Goal: Information Seeking & Learning: Learn about a topic

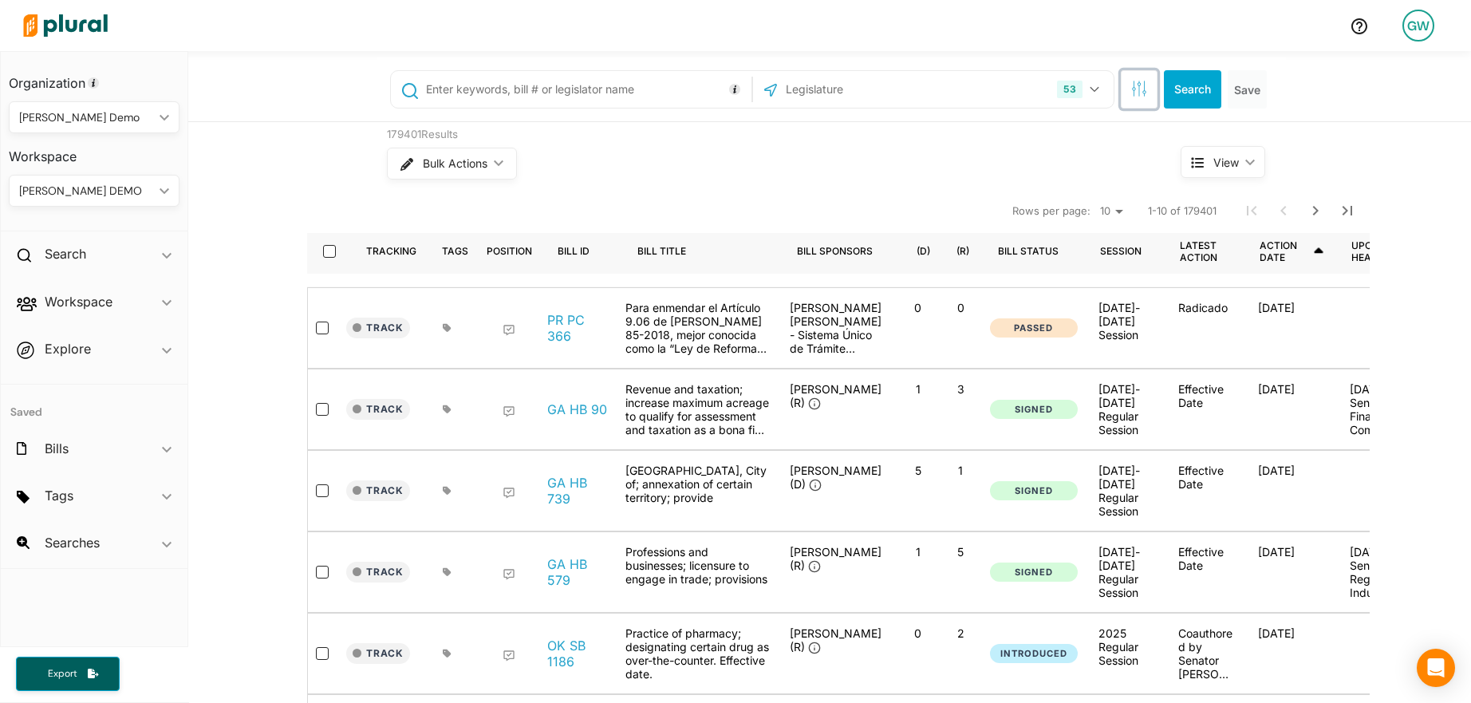
click at [1143, 90] on icon "button" at bounding box center [1144, 91] width 3 height 3
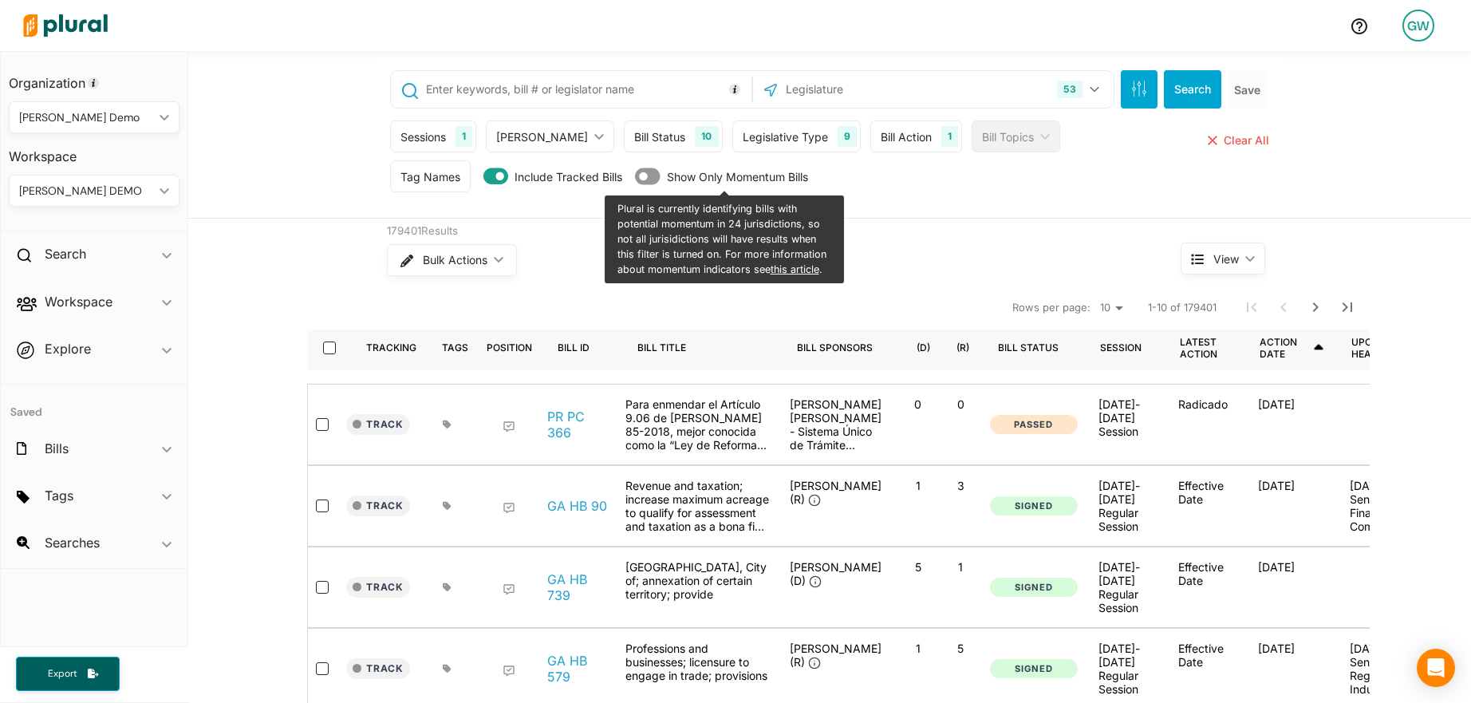
click at [426, 174] on div "Tag Names" at bounding box center [431, 176] width 60 height 17
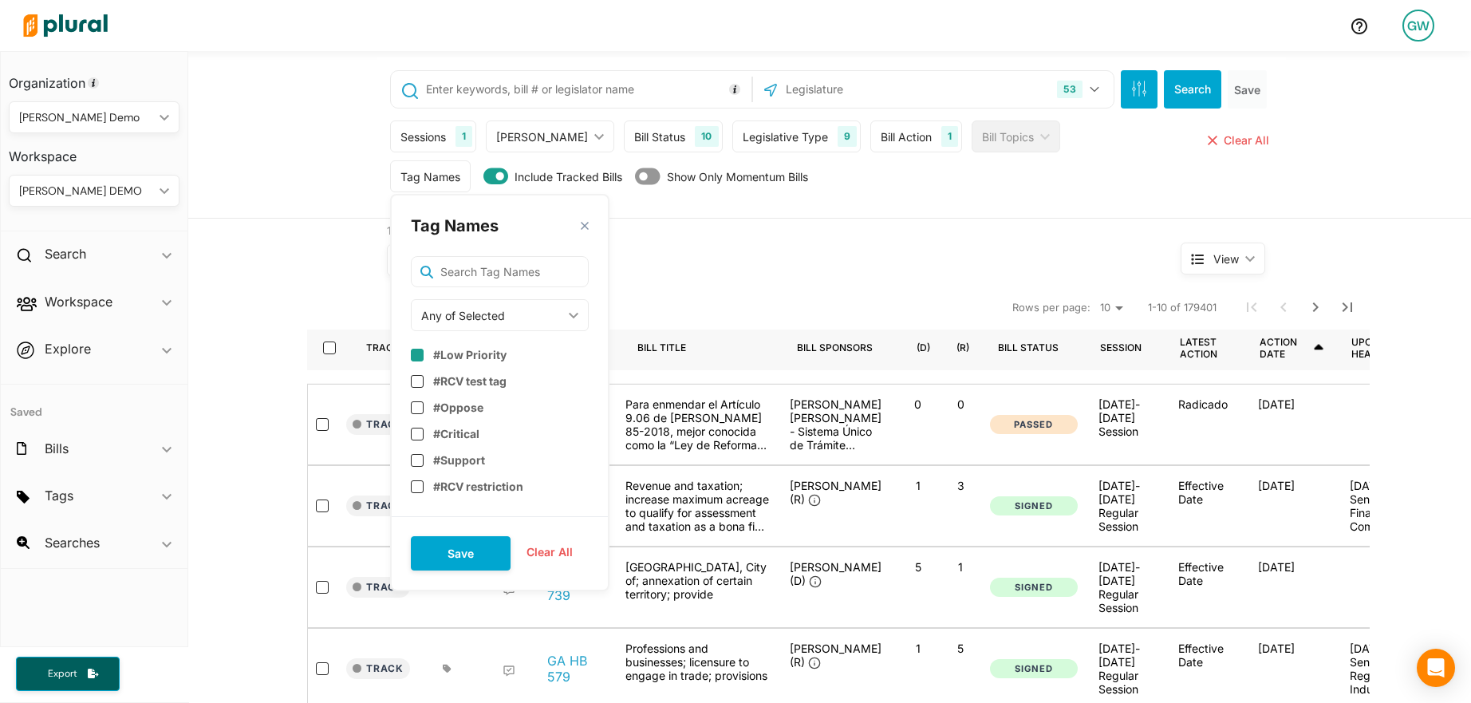
scroll to position [41, 0]
click at [504, 377] on label "#RCV test tag" at bounding box center [469, 375] width 73 height 14
click at [466, 542] on button "Save" at bounding box center [461, 553] width 100 height 34
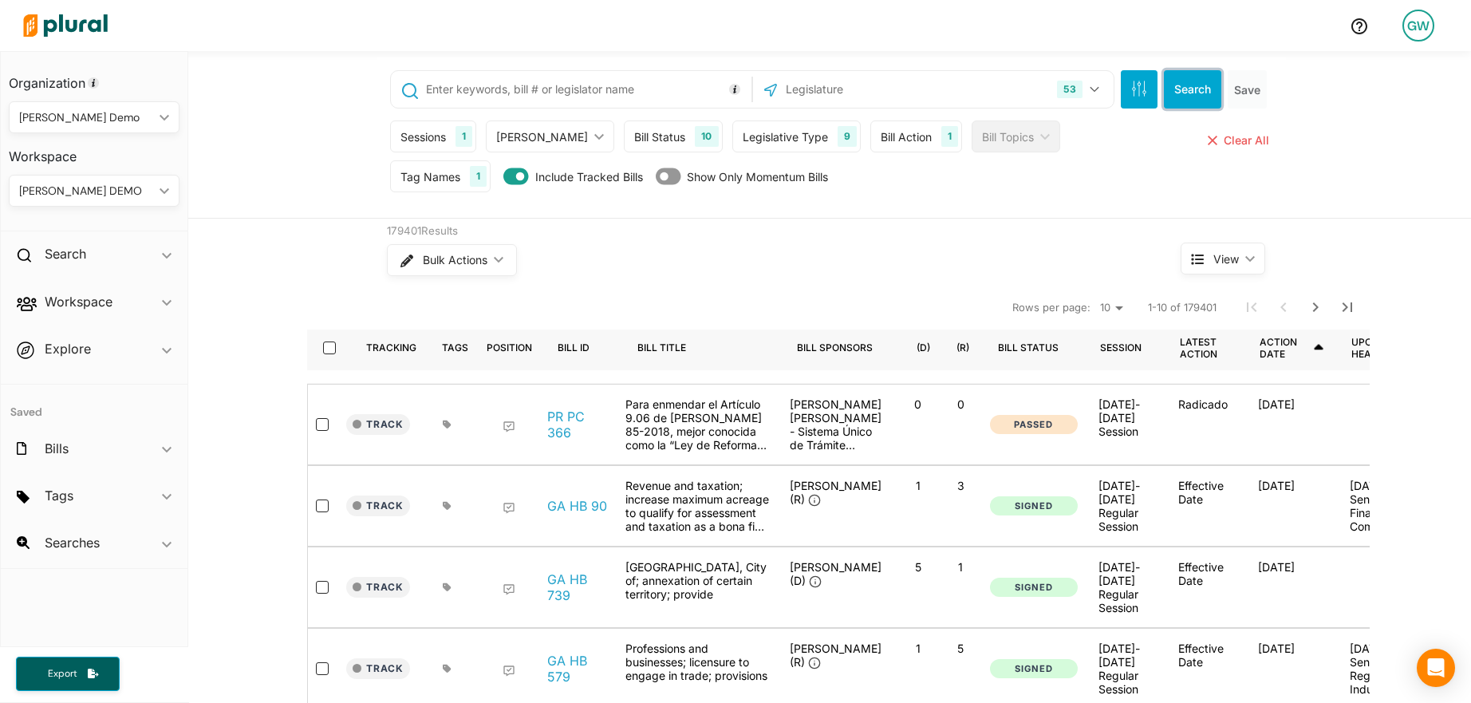
click at [1189, 91] on button "Search" at bounding box center [1192, 89] width 57 height 38
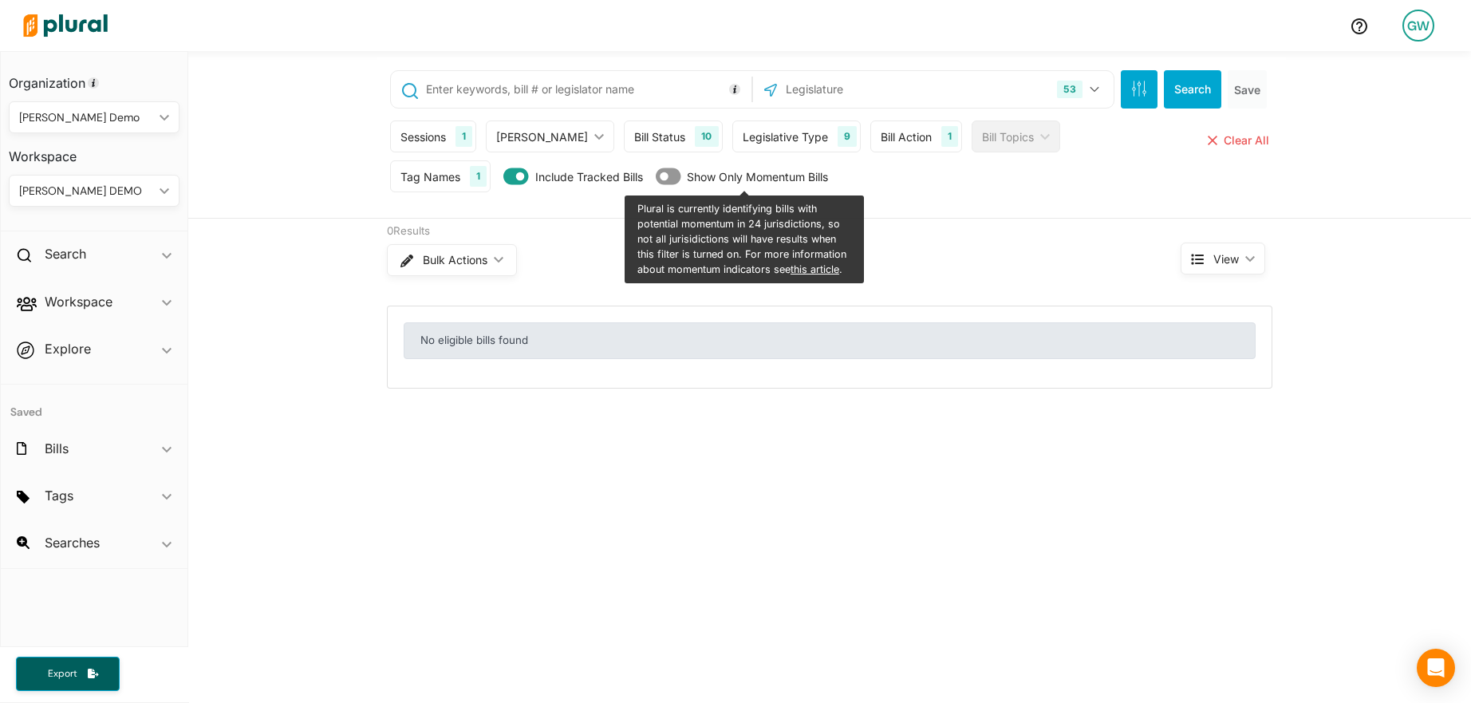
click at [417, 168] on div "Tag Names" at bounding box center [431, 176] width 60 height 17
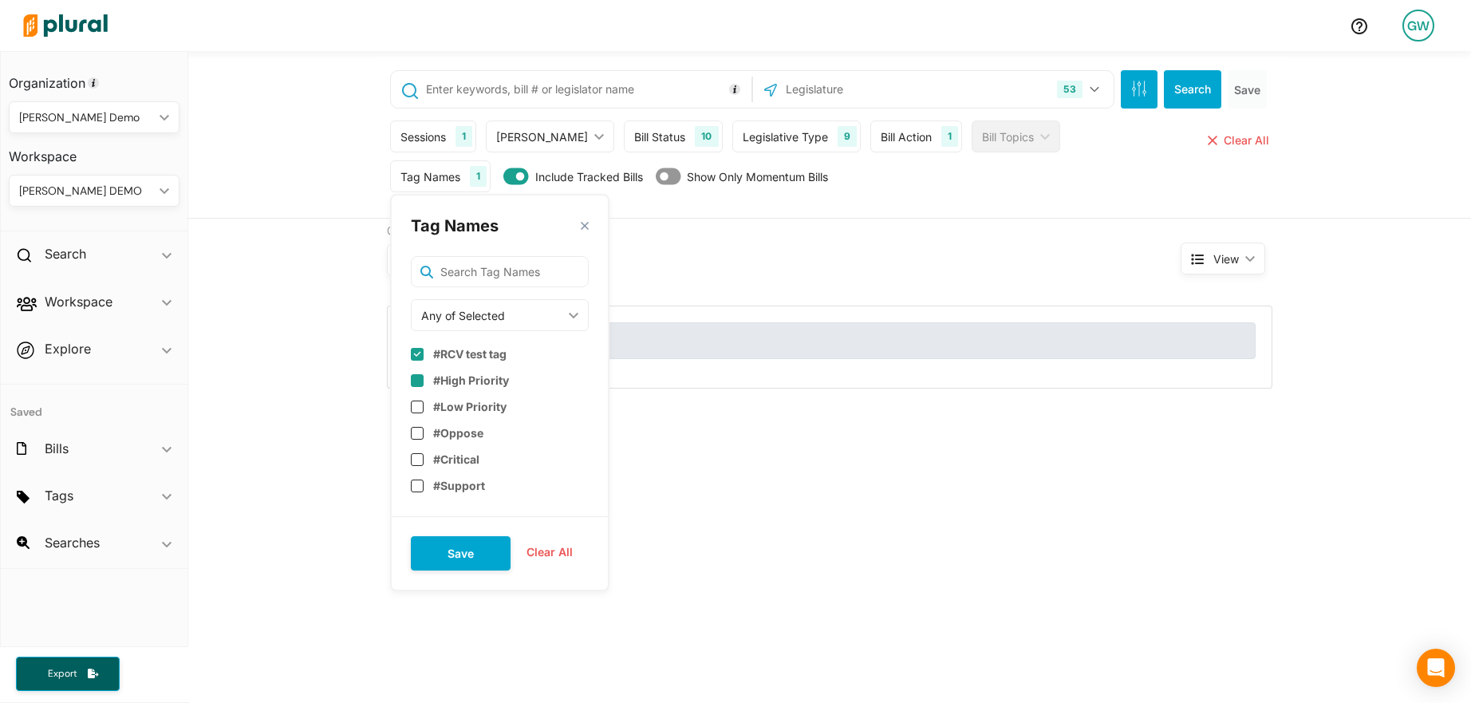
click at [422, 382] on input "checkbox" at bounding box center [417, 380] width 13 height 13
click at [421, 415] on div "#Oppose" at bounding box center [500, 406] width 178 height 26
click at [471, 546] on button "Save" at bounding box center [461, 553] width 100 height 34
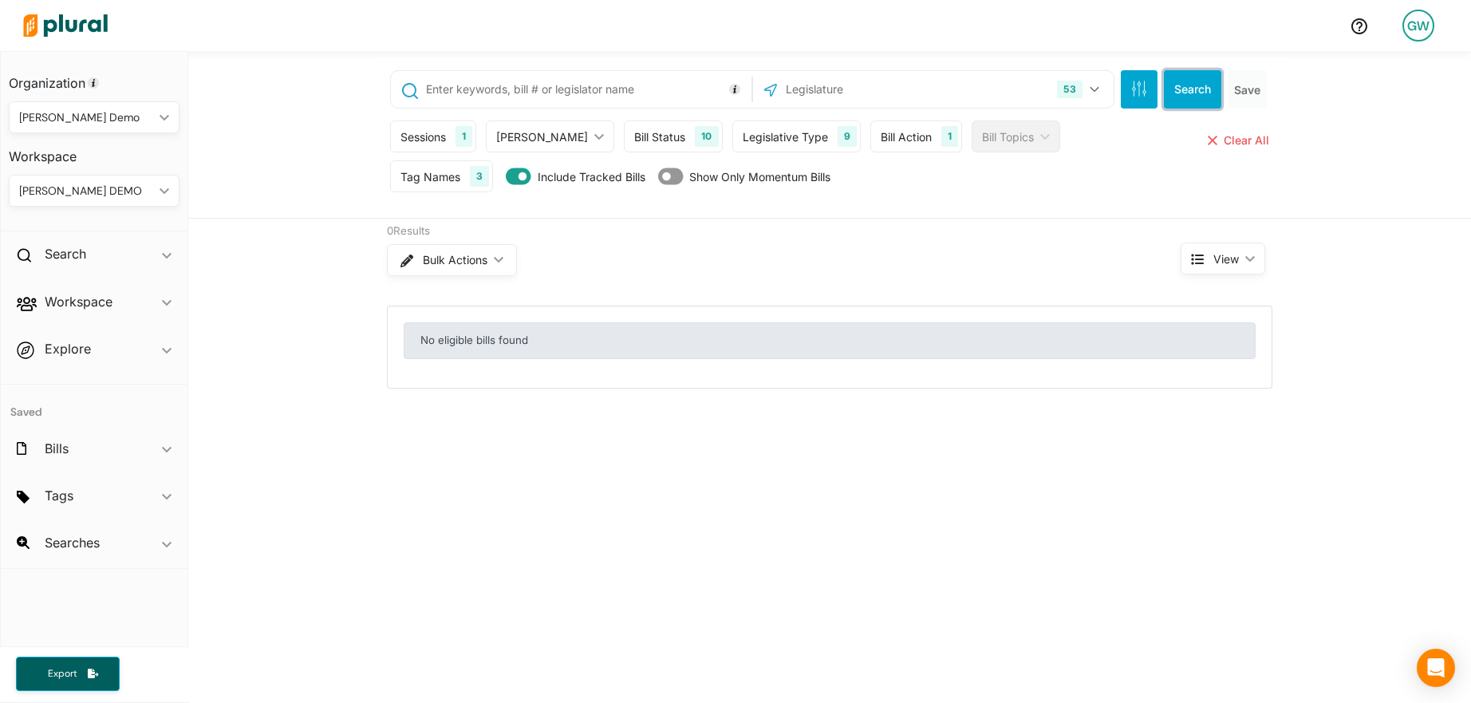
click at [1195, 101] on button "Search" at bounding box center [1192, 89] width 57 height 38
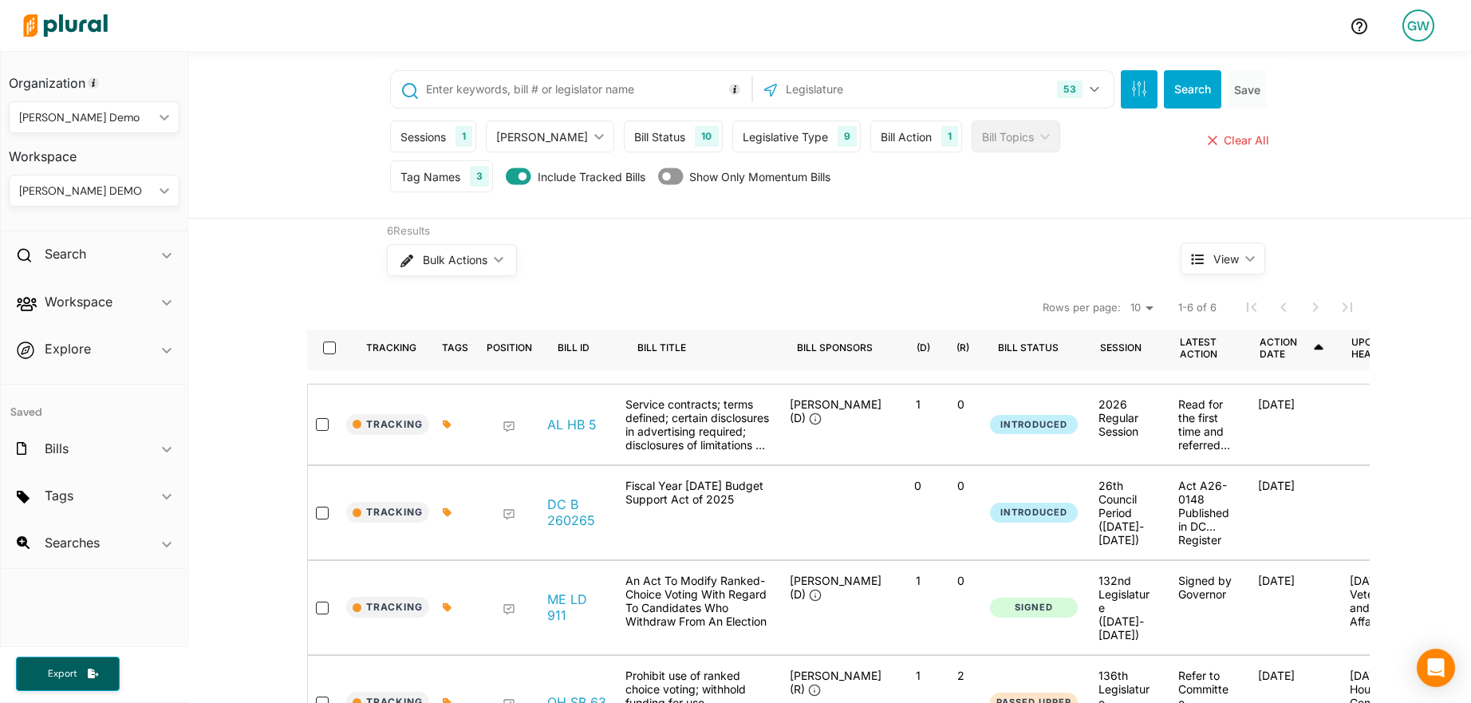
click at [1011, 211] on div "53 US Congress Alabama Alaska Arizona Arkansas California Colorado Connecticut …" at bounding box center [832, 137] width 910 height 160
click at [78, 342] on h2 "Explore" at bounding box center [68, 349] width 46 height 18
click at [75, 389] on h4 "Overview" at bounding box center [98, 385] width 147 height 15
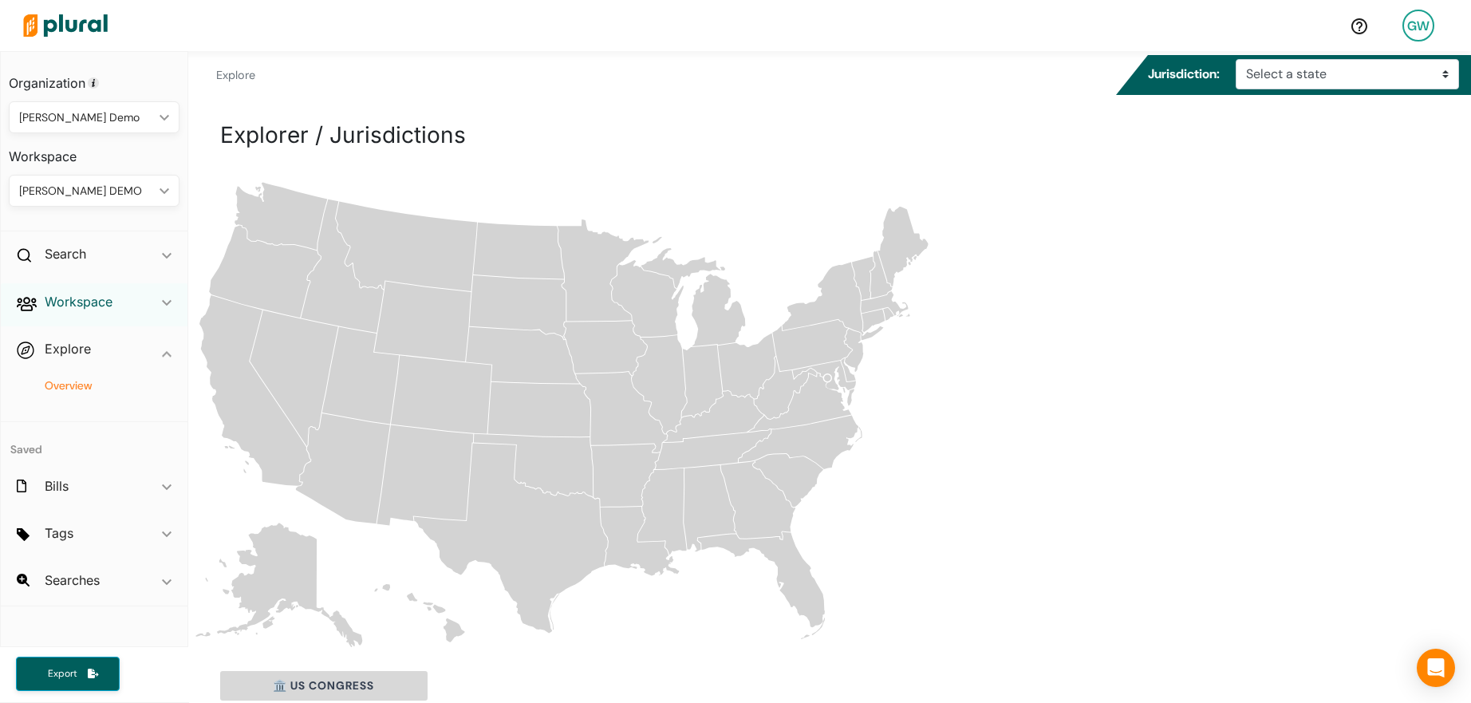
click at [77, 302] on h2 "Workspace" at bounding box center [79, 302] width 68 height 18
click at [77, 263] on div "Search ic_keyboard_arrow_down" at bounding box center [94, 256] width 187 height 43
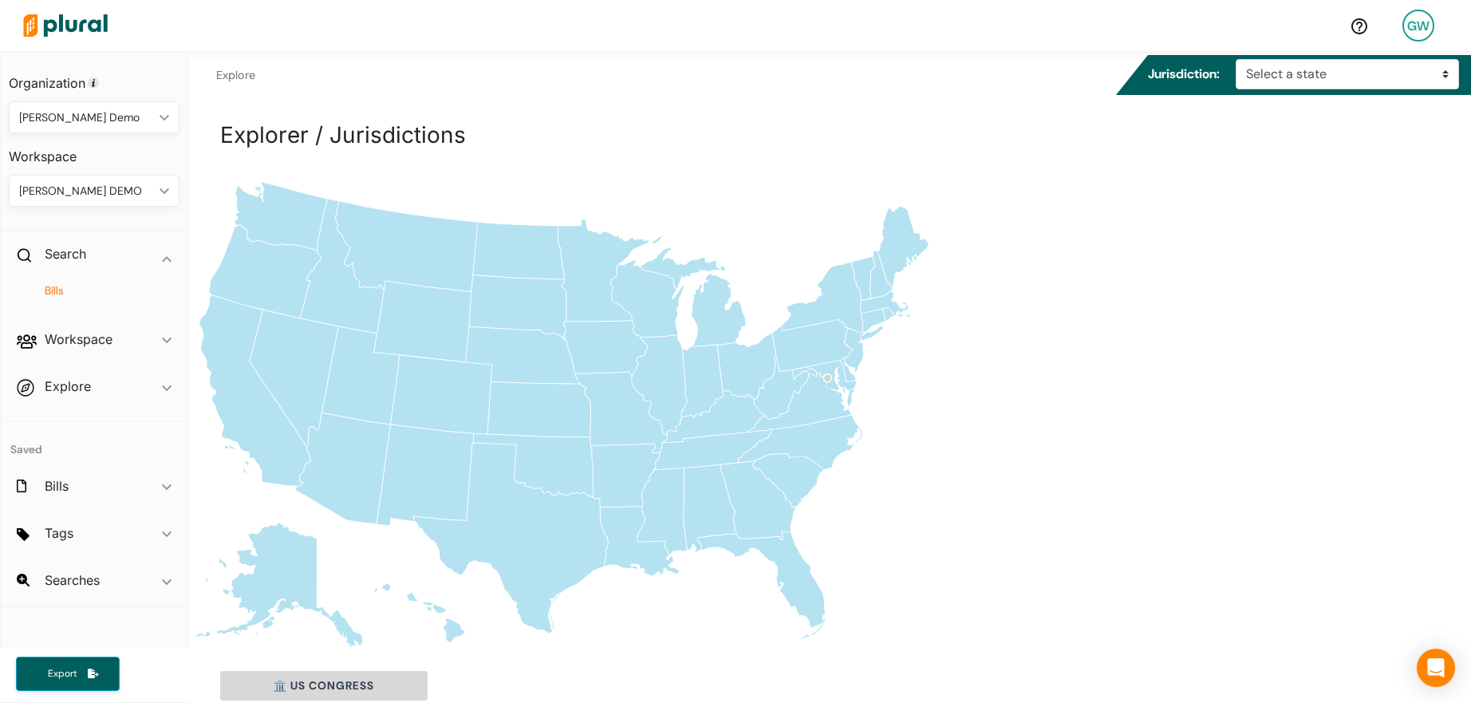
click at [63, 293] on h4 "Bills" at bounding box center [98, 290] width 147 height 15
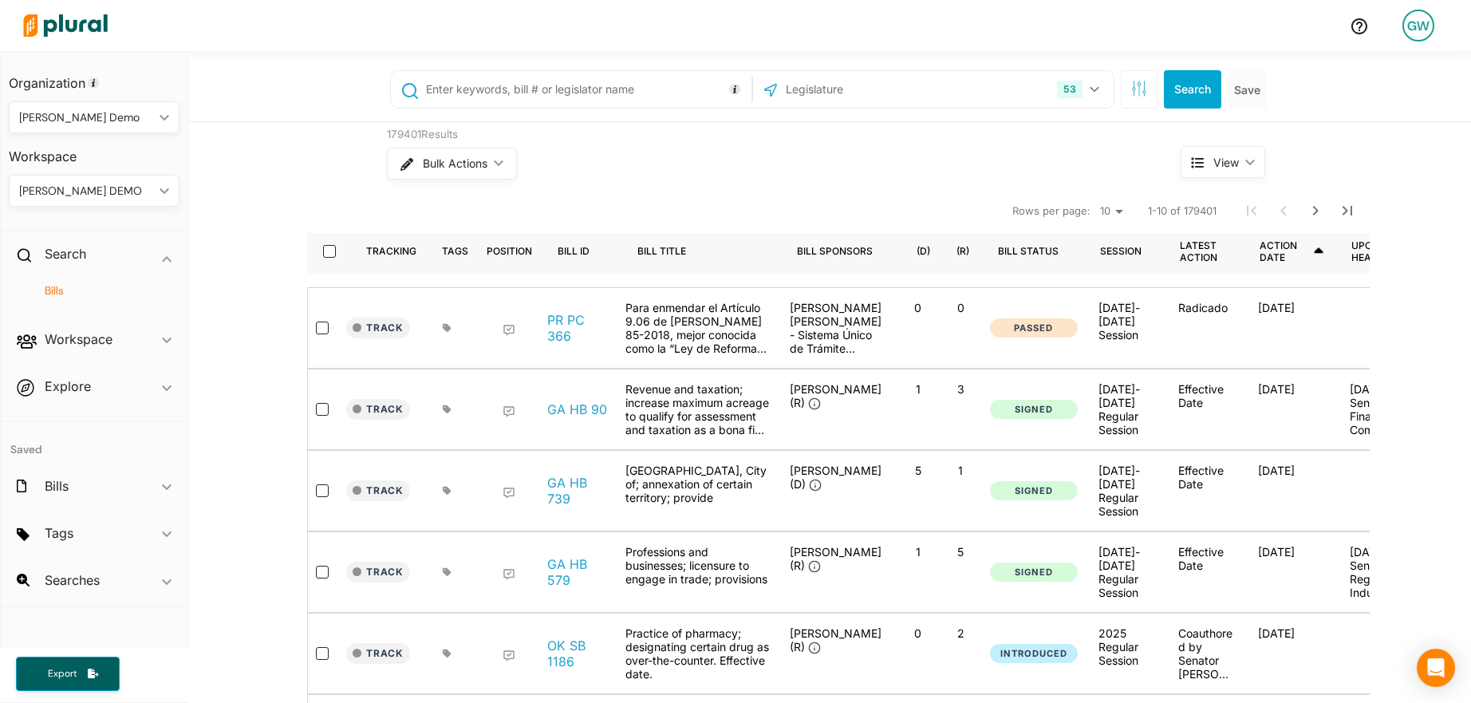
click at [1216, 169] on span "View" at bounding box center [1227, 162] width 26 height 17
click at [1059, 161] on div "Bulk Actions ic_keyboard_arrow_down" at bounding box center [754, 163] width 734 height 41
click at [642, 192] on nav "Rows per page: 10 20 50 1-10 of 179401" at bounding box center [838, 210] width 1063 height 45
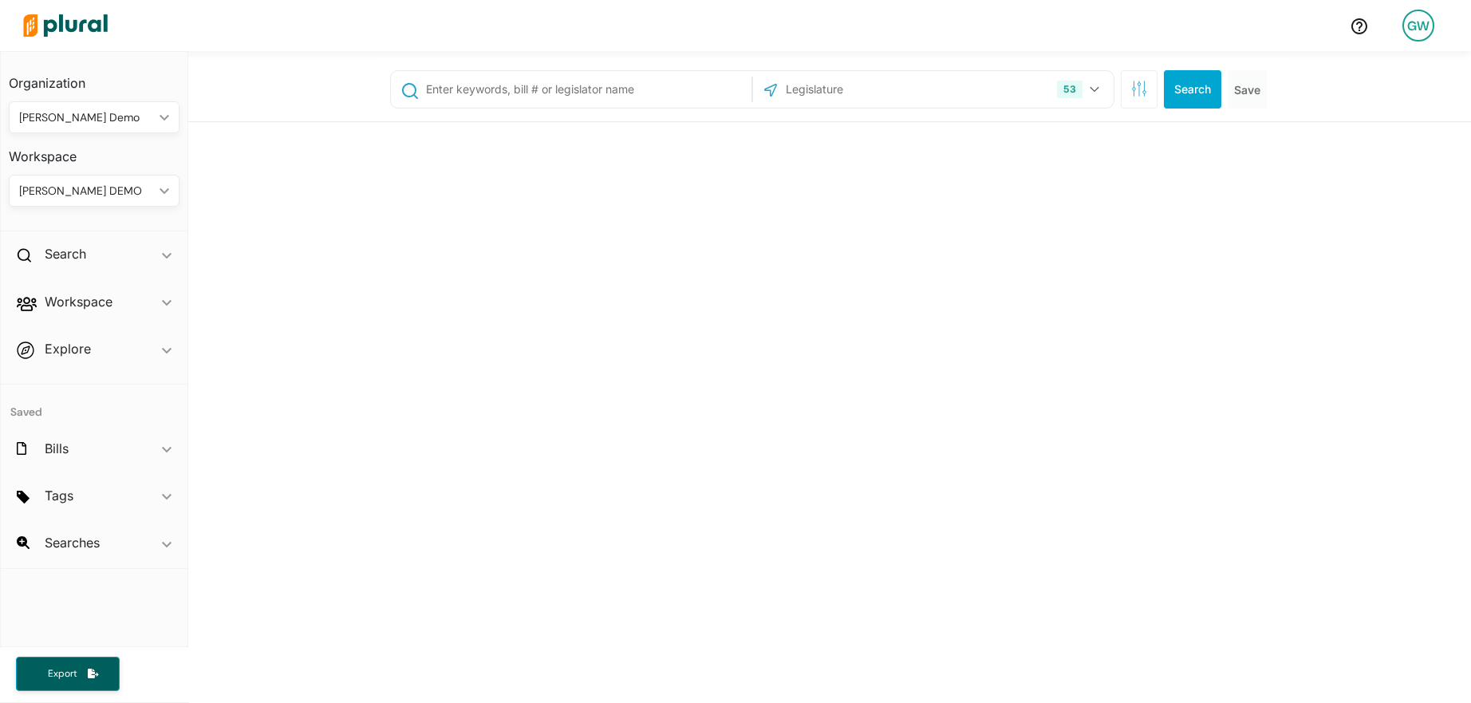
click at [1410, 25] on div "GW" at bounding box center [1419, 26] width 32 height 32
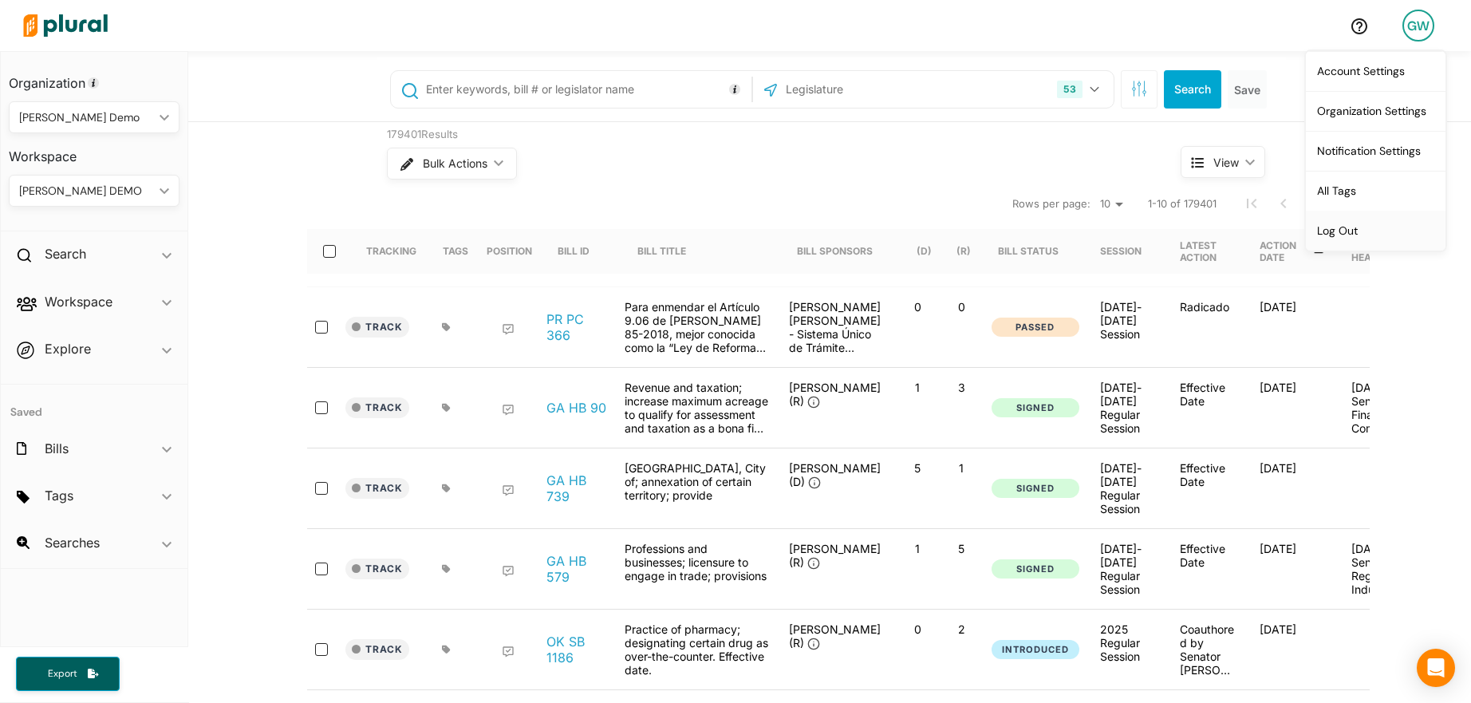
click at [1386, 230] on link "Log Out" at bounding box center [1376, 231] width 140 height 40
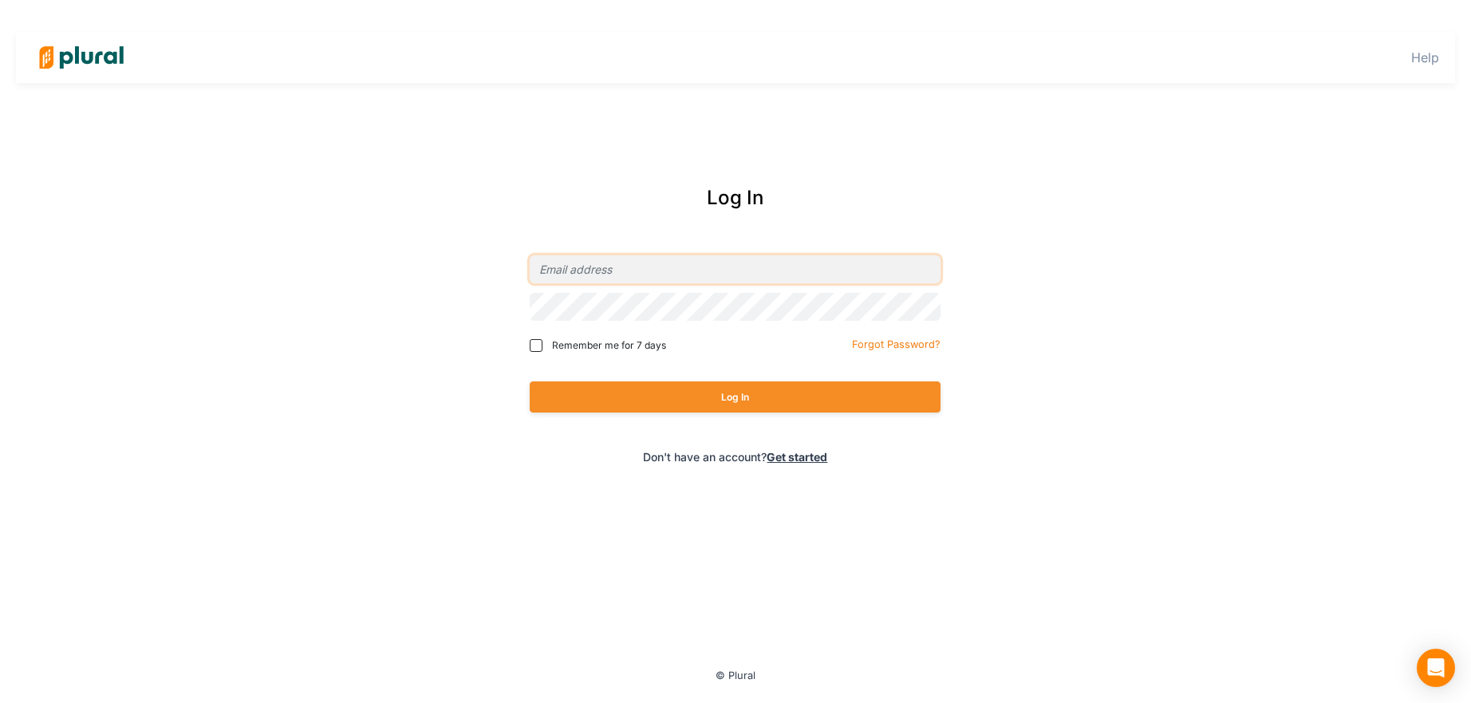
click at [715, 262] on input "email" at bounding box center [735, 269] width 411 height 28
type input "[PERSON_NAME][EMAIL_ADDRESS][DOMAIN_NAME]"
click at [688, 415] on div "Log In" at bounding box center [735, 396] width 411 height 63
click at [684, 412] on div "Log In" at bounding box center [735, 396] width 411 height 63
click at [682, 409] on button "Log In" at bounding box center [735, 396] width 411 height 31
